Goal: Book appointment/travel/reservation

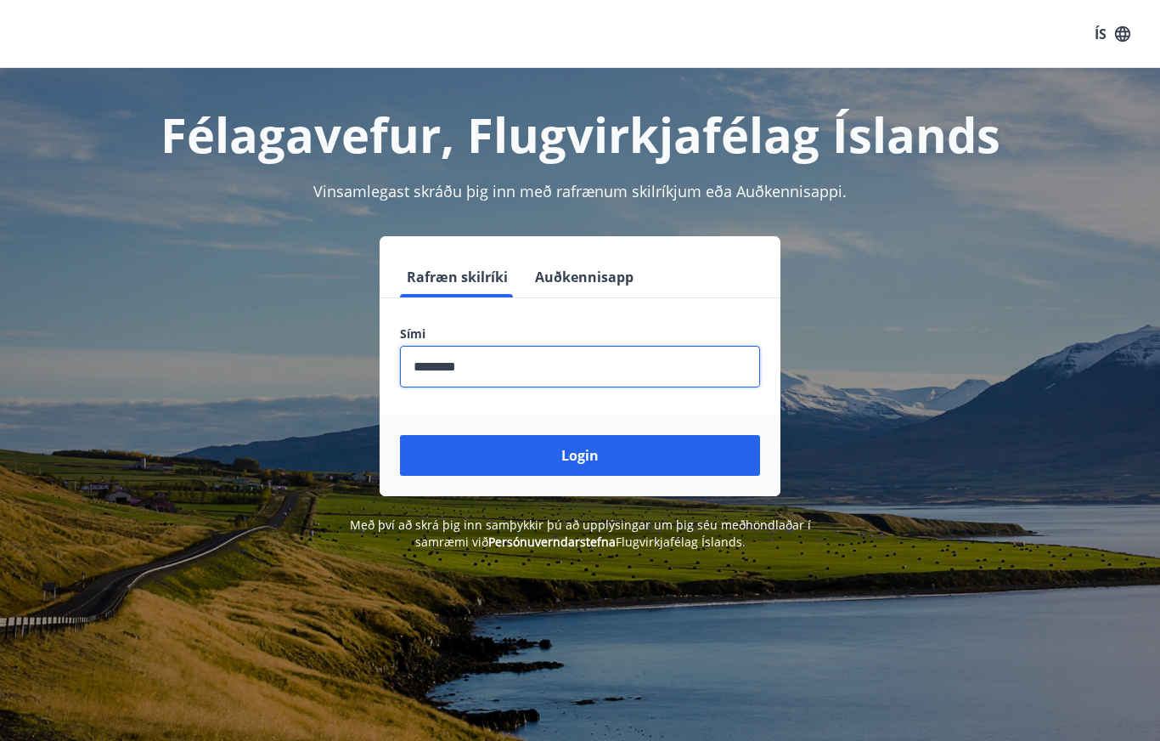
scroll to position [208, 0]
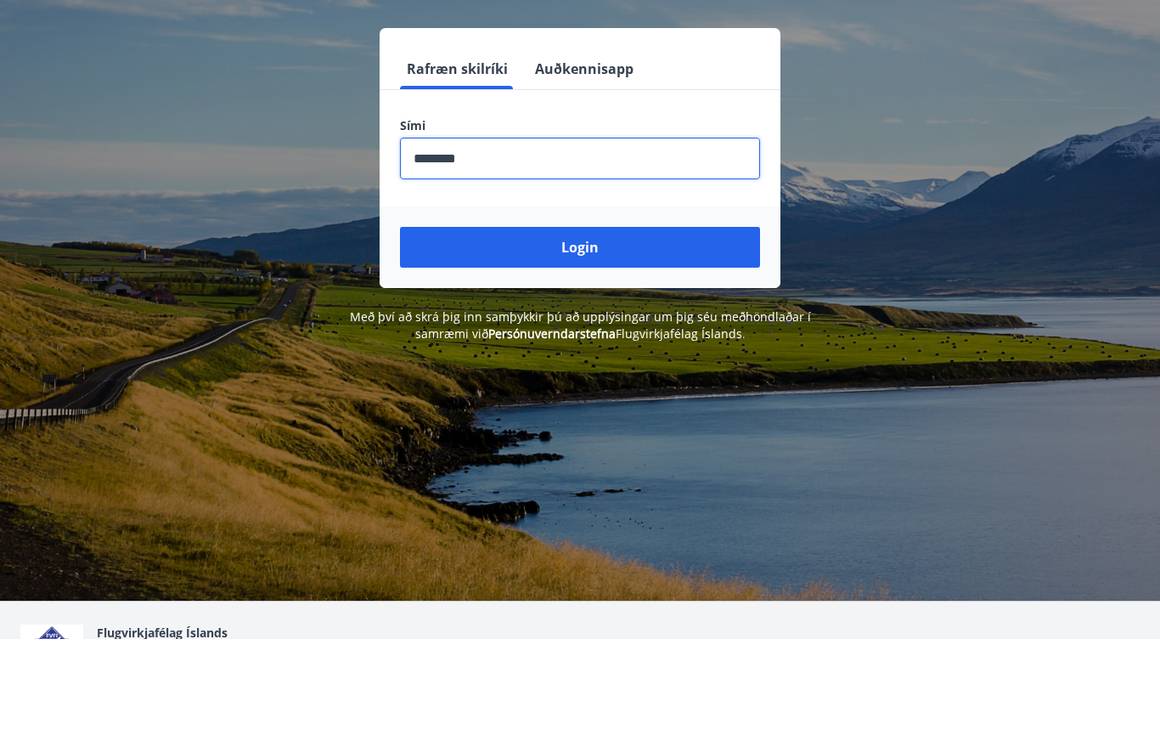
type input "********"
click at [592, 317] on button "Login" at bounding box center [580, 337] width 360 height 41
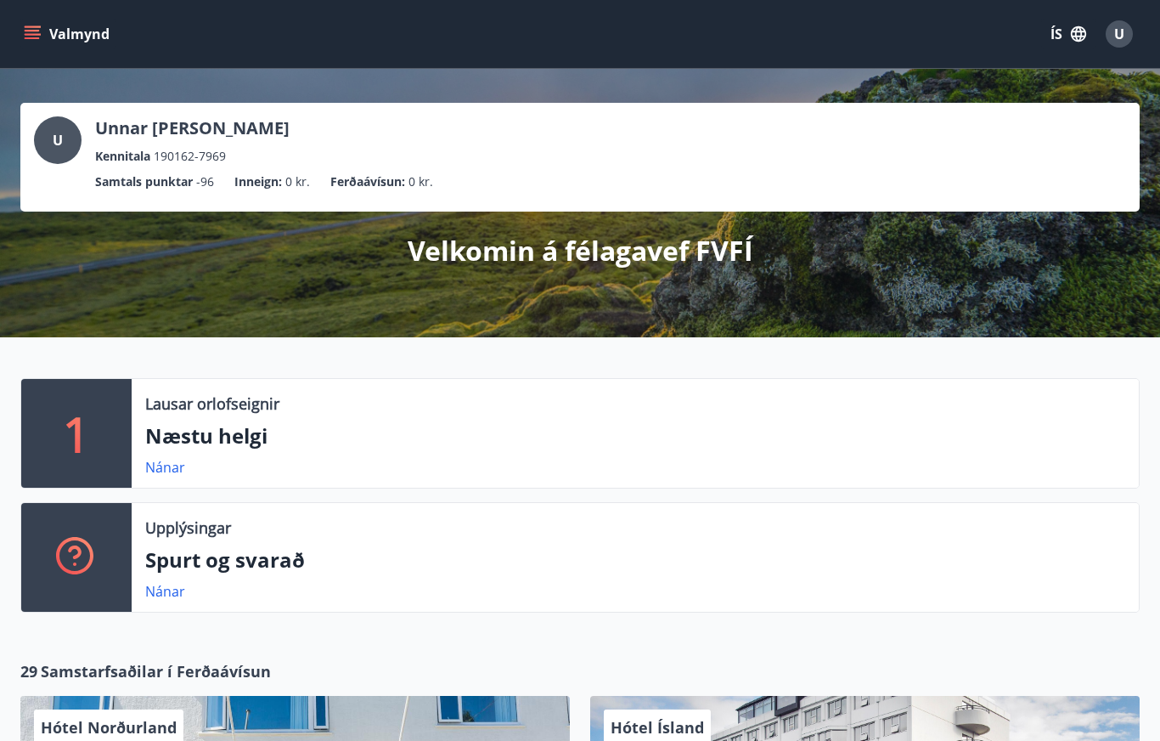
click at [212, 431] on p "Næstu helgi" at bounding box center [635, 435] width 980 height 29
click at [179, 470] on link "Nánar" at bounding box center [165, 467] width 40 height 19
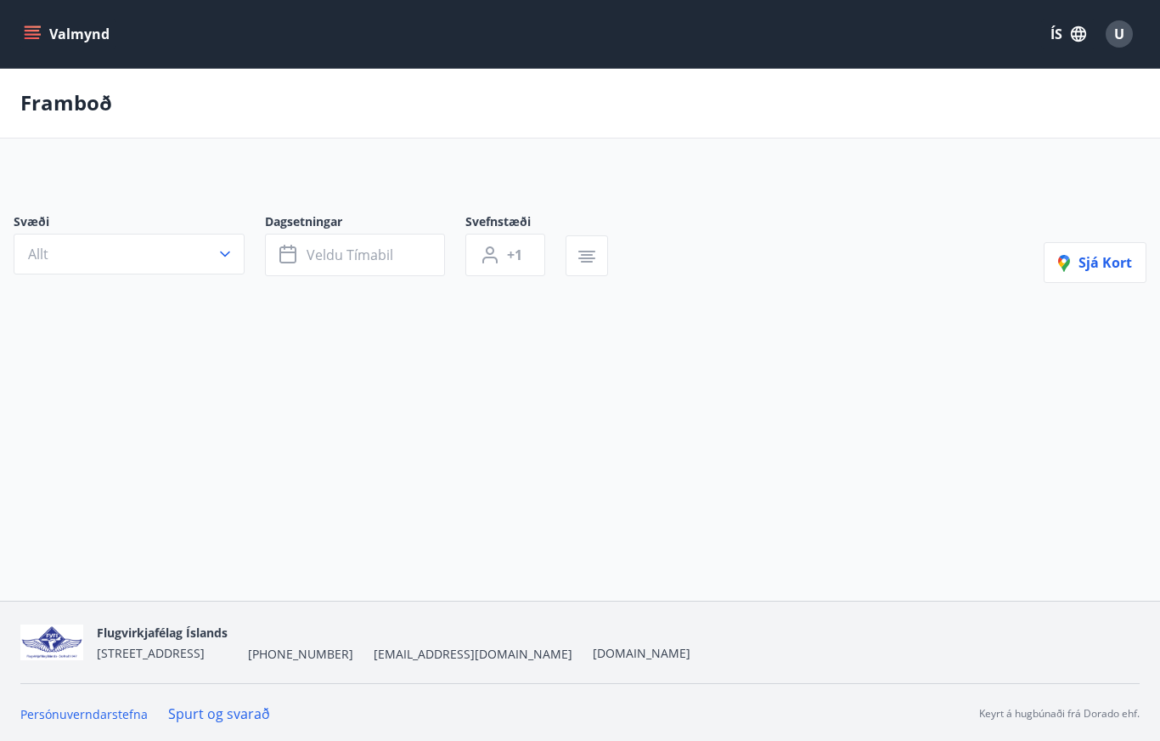
type input "*"
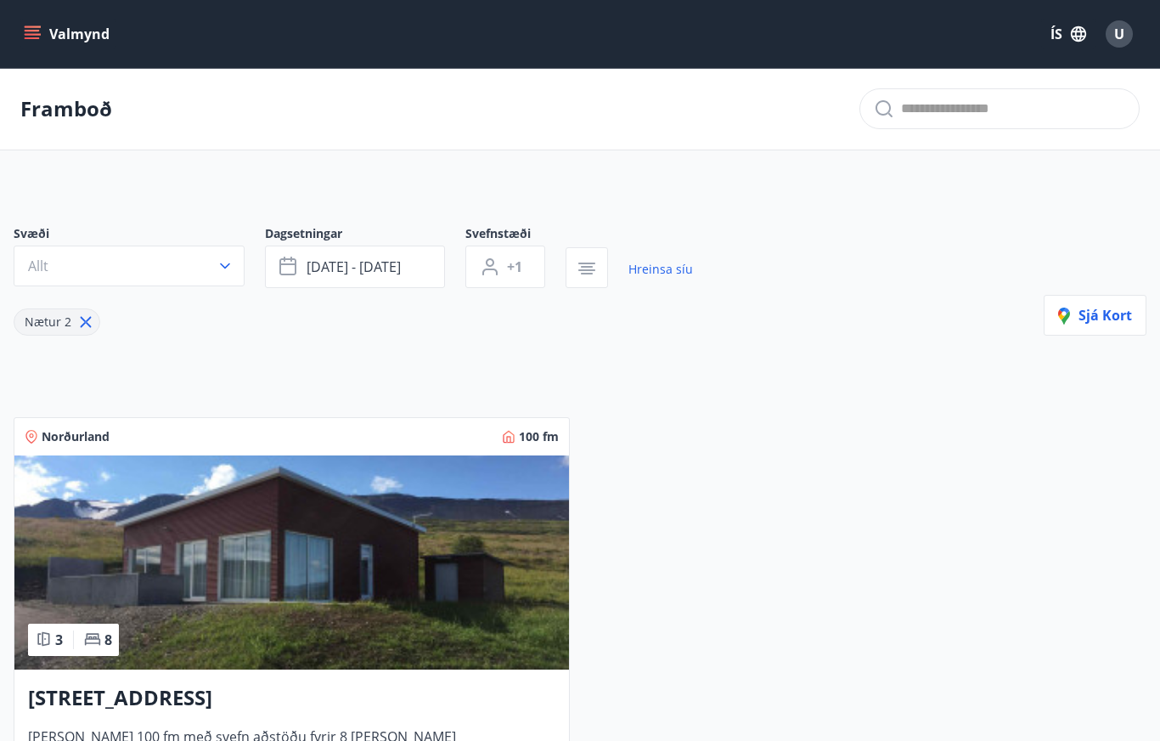
click at [36, 31] on icon "menu" at bounding box center [32, 31] width 15 height 2
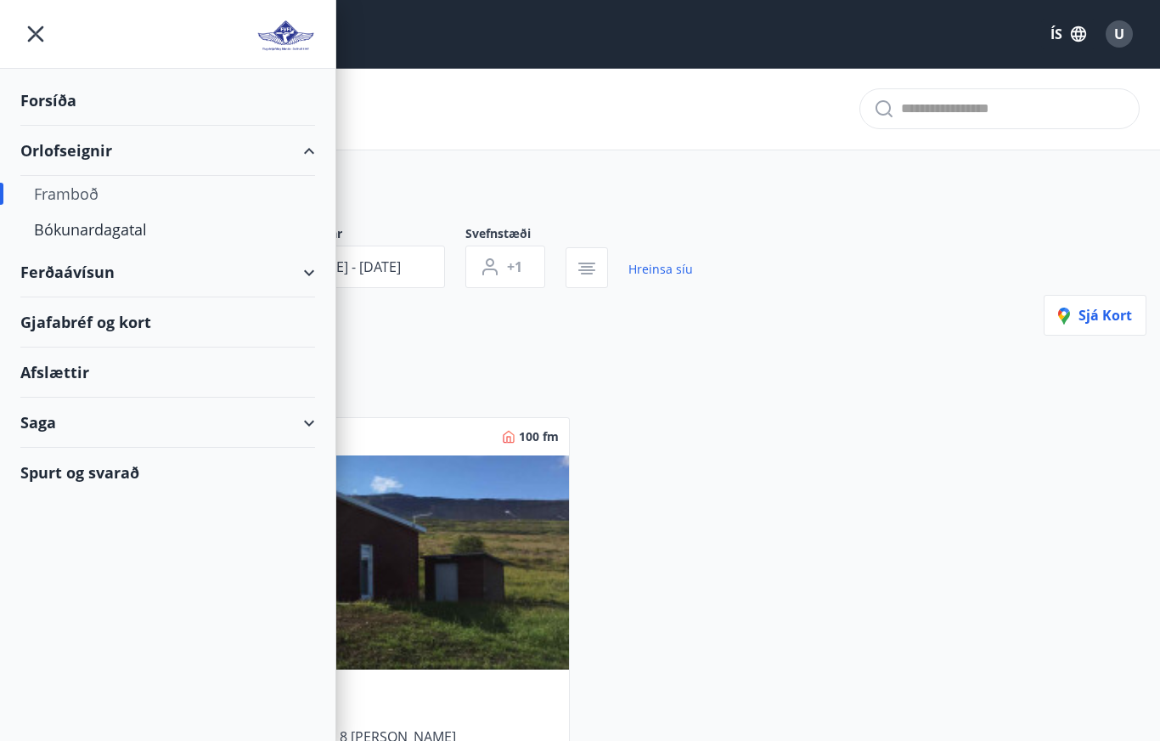
click at [127, 221] on div "Bókunardagatal" at bounding box center [168, 230] width 268 height 36
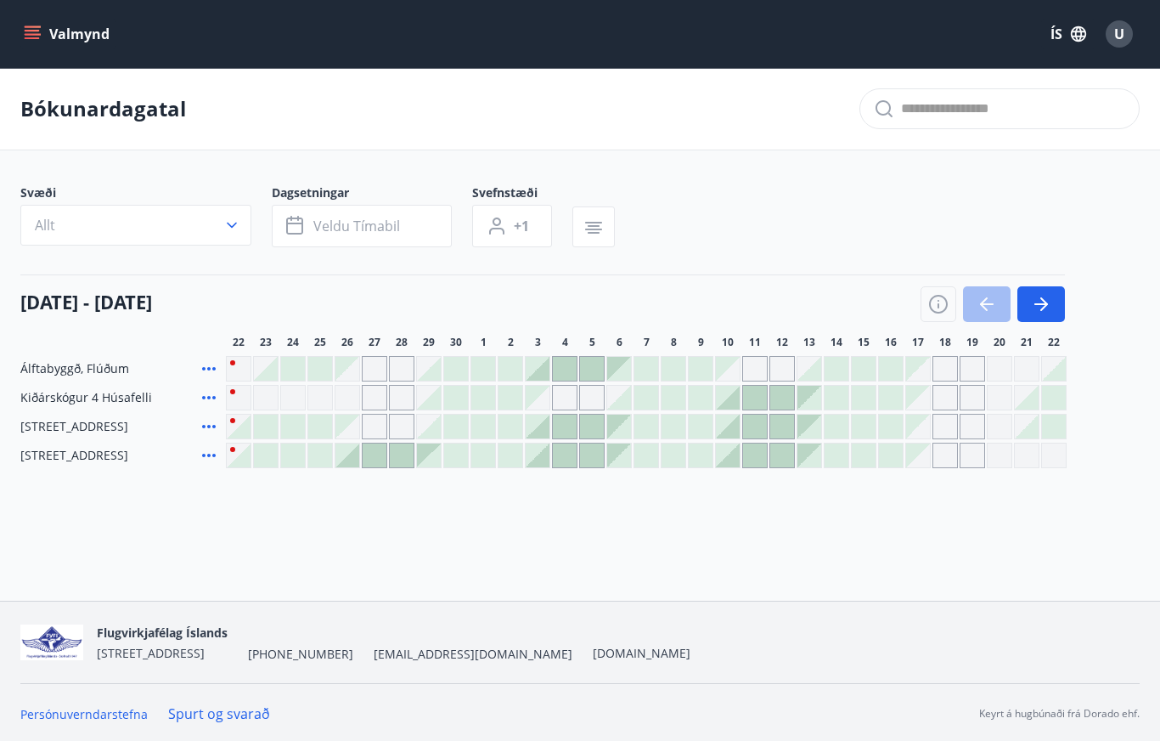
click at [627, 373] on div at bounding box center [619, 369] width 24 height 24
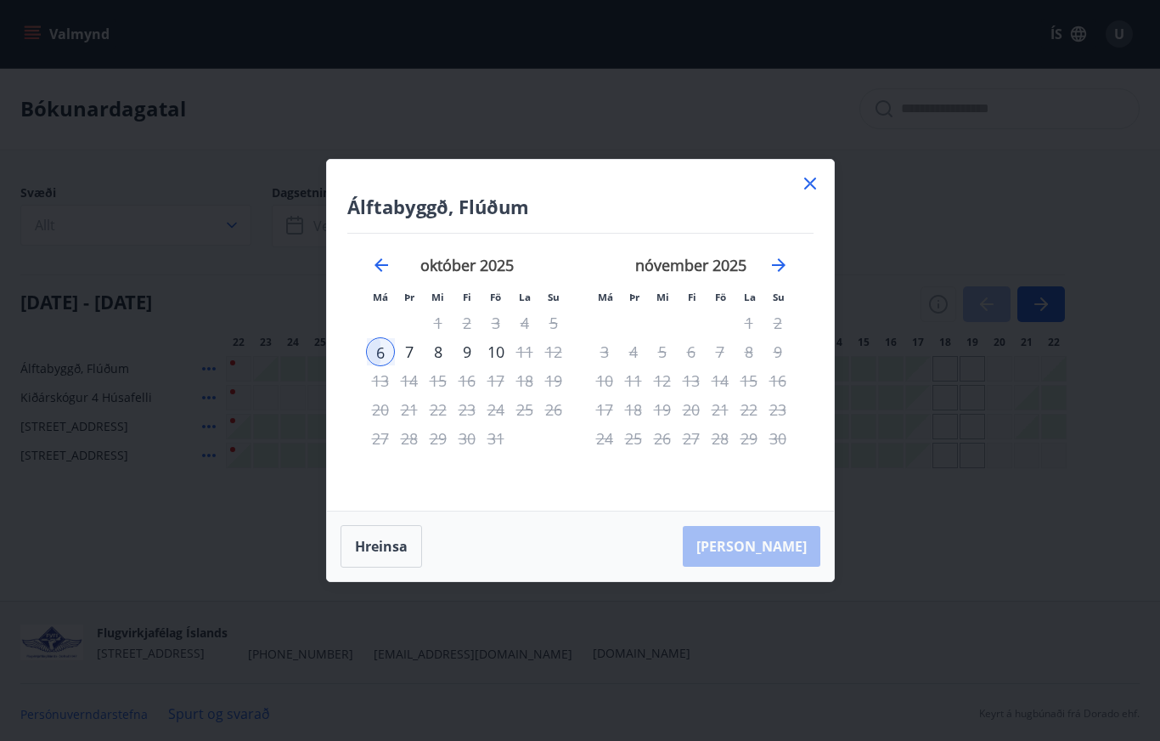
click at [500, 347] on div "10" at bounding box center [496, 351] width 29 height 29
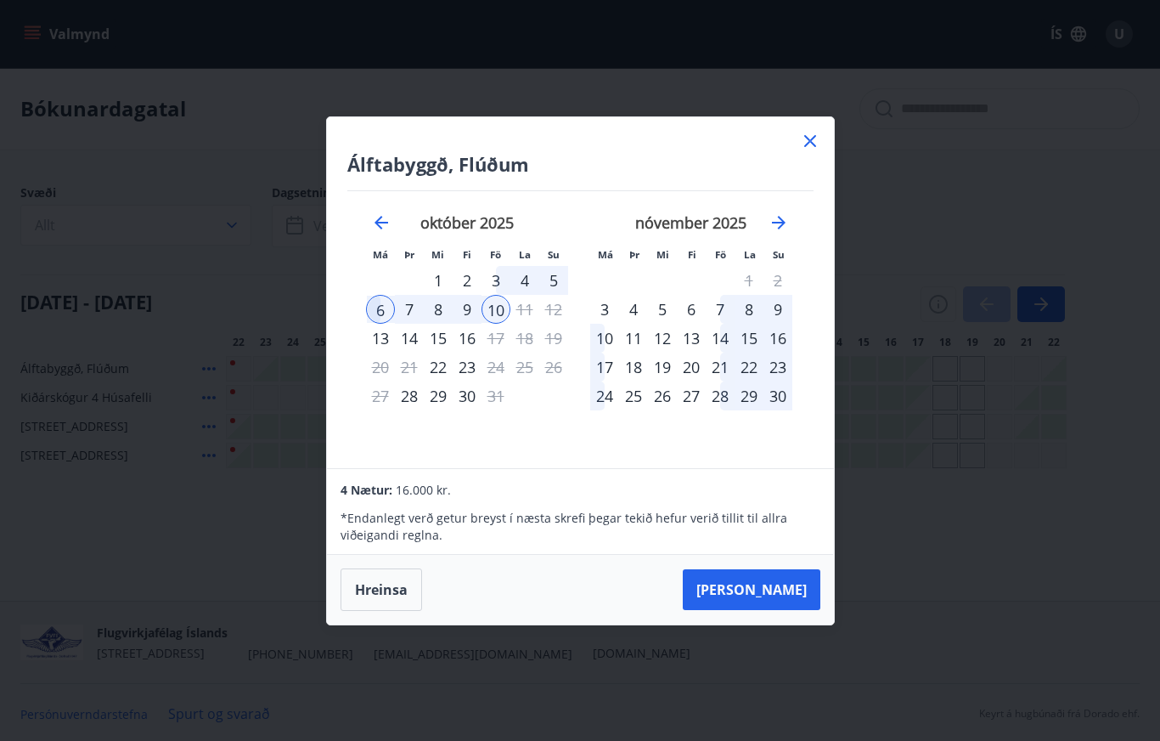
click at [397, 597] on button "Hreinsa" at bounding box center [382, 589] width 82 height 42
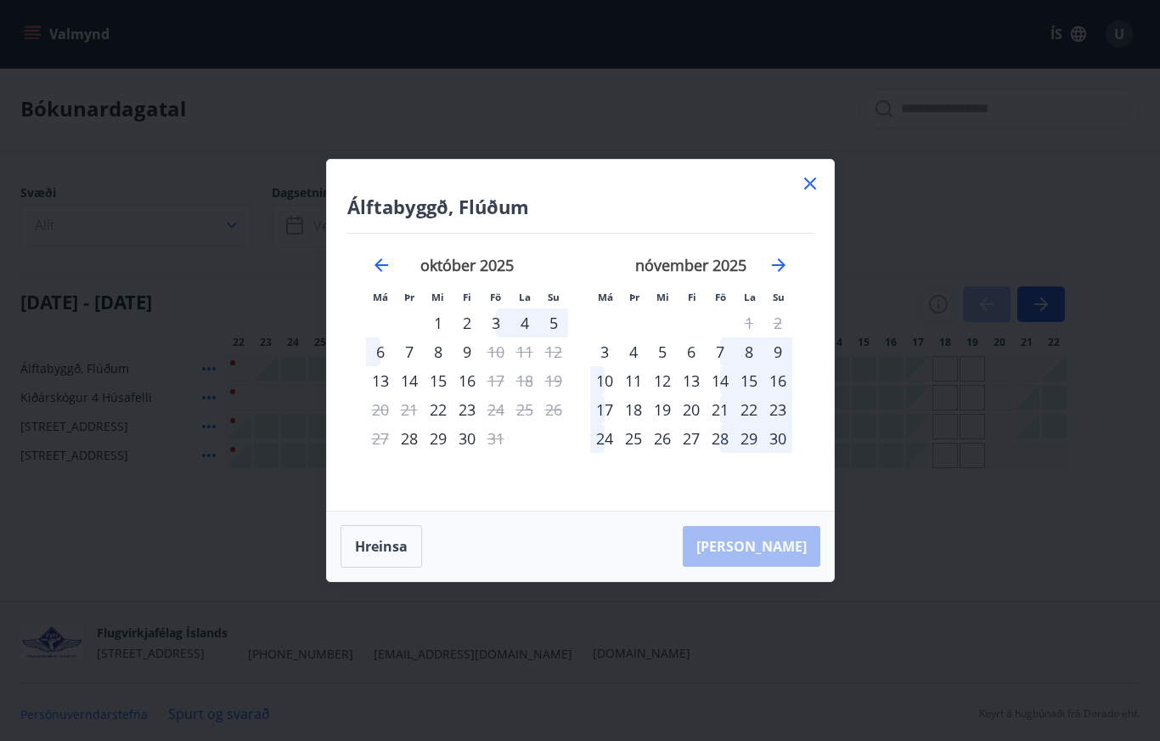
click at [787, 266] on icon "Move forward to switch to the next month." at bounding box center [779, 265] width 20 height 20
